Goal: Task Accomplishment & Management: Use online tool/utility

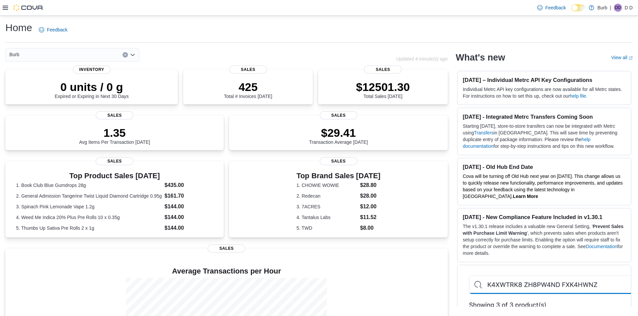
drag, startPoint x: 3, startPoint y: 9, endPoint x: 0, endPoint y: 12, distance: 4.0
click at [3, 9] on icon at bounding box center [5, 7] width 5 height 5
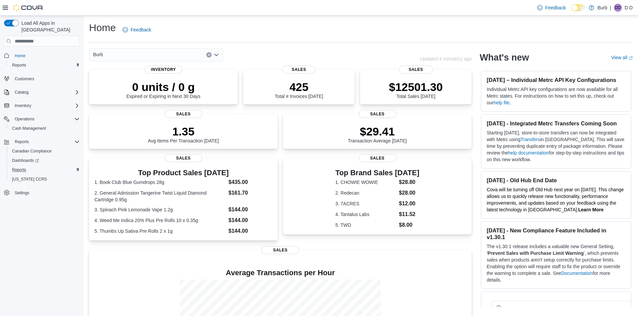
click at [43, 166] on div "Reports" at bounding box center [44, 170] width 70 height 8
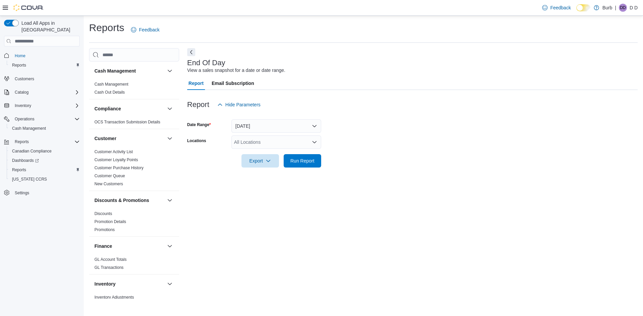
click at [311, 148] on div "All Locations" at bounding box center [276, 142] width 90 height 13
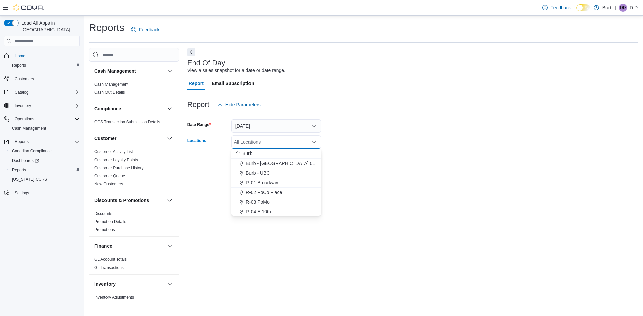
click at [267, 179] on button "R-01 Broadway" at bounding box center [276, 183] width 90 height 10
click at [398, 162] on form "Date Range [DATE] Locations R-01 Broadway Combo box. Selected. R-01 Broadway. P…" at bounding box center [412, 139] width 450 height 56
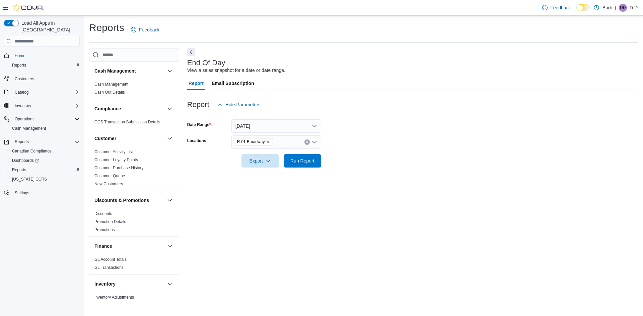
click at [316, 159] on span "Run Report" at bounding box center [302, 160] width 29 height 13
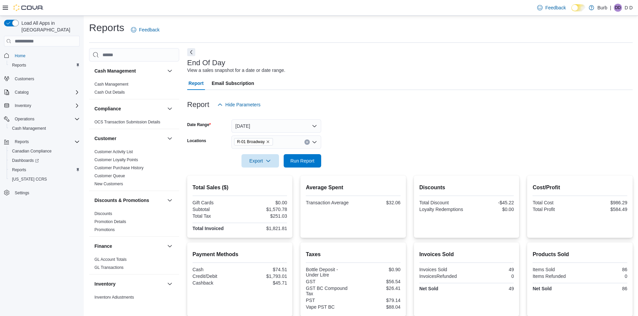
drag, startPoint x: 330, startPoint y: 42, endPoint x: 305, endPoint y: 64, distance: 33.9
click at [302, 59] on div at bounding box center [409, 57] width 445 height 3
click at [306, 164] on span "Run Report" at bounding box center [302, 160] width 29 height 13
